Goal: Transaction & Acquisition: Obtain resource

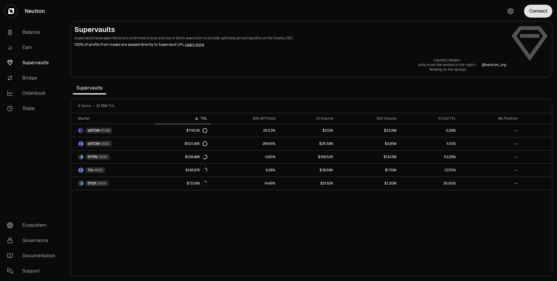
click at [526, 11] on button "Connect" at bounding box center [538, 11] width 28 height 13
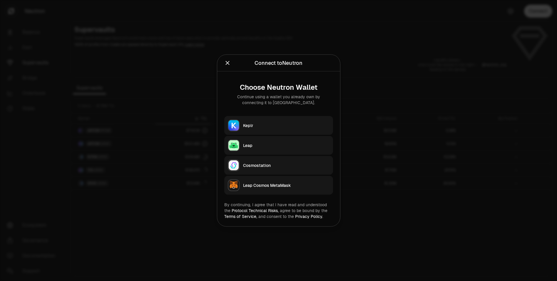
click at [268, 122] on button "Keplr" at bounding box center [278, 125] width 109 height 19
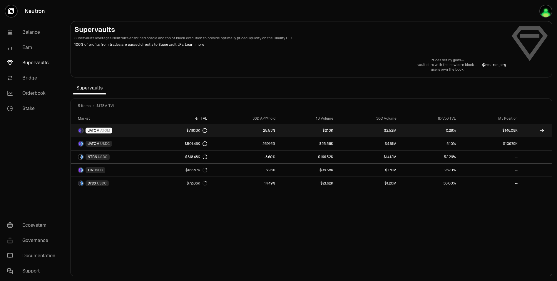
click at [291, 133] on link "$2.10K" at bounding box center [308, 130] width 58 height 13
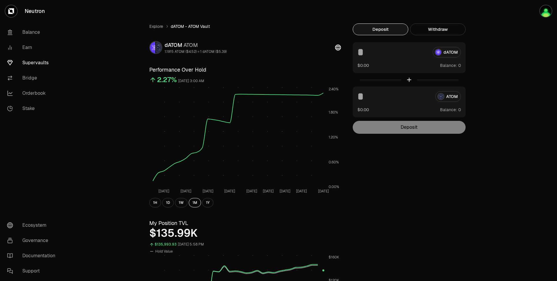
click at [34, 62] on link "Supervaults" at bounding box center [32, 62] width 61 height 15
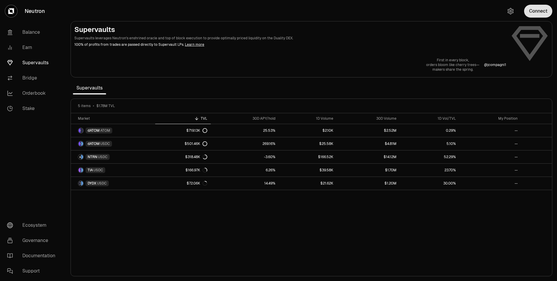
click at [538, 6] on button "Connect" at bounding box center [538, 11] width 28 height 13
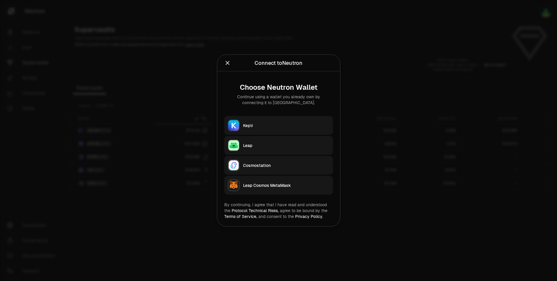
click at [284, 127] on div "Keplr" at bounding box center [286, 126] width 86 height 6
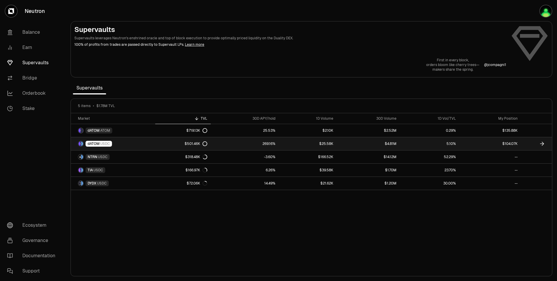
click at [466, 144] on link "$104.07K" at bounding box center [490, 143] width 62 height 13
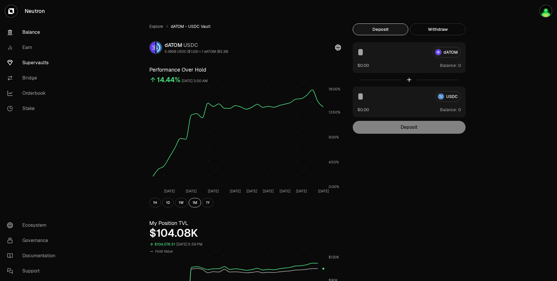
click at [29, 32] on link "Balance" at bounding box center [32, 32] width 61 height 15
